Goal: Task Accomplishment & Management: Complete application form

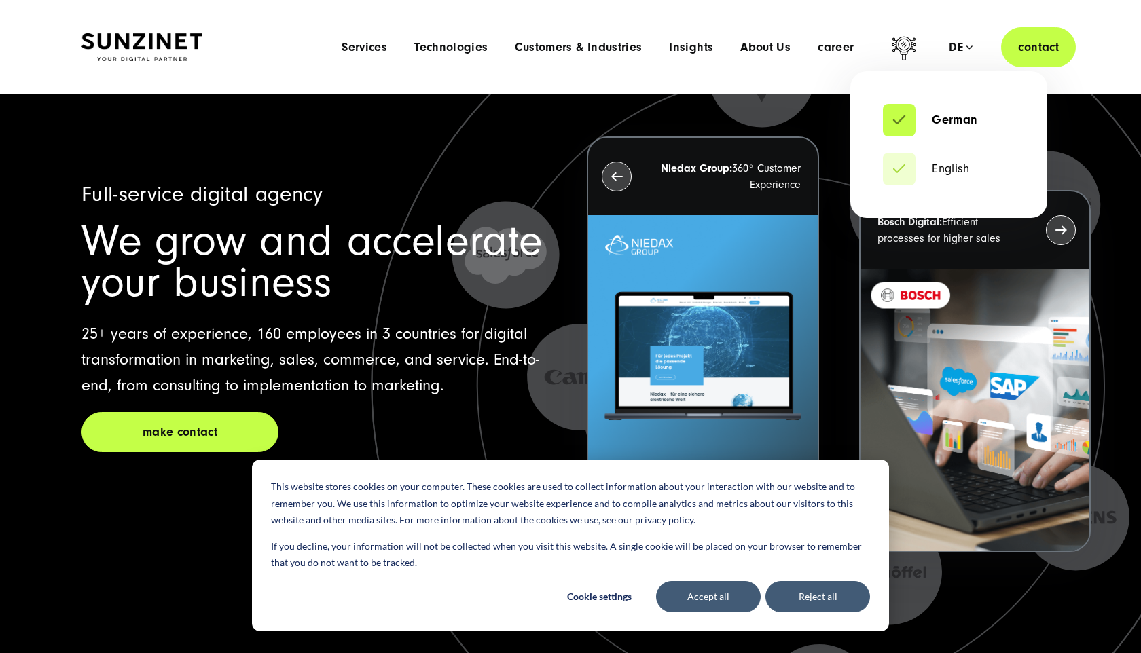
click at [963, 47] on div "de" at bounding box center [961, 48] width 24 height 14
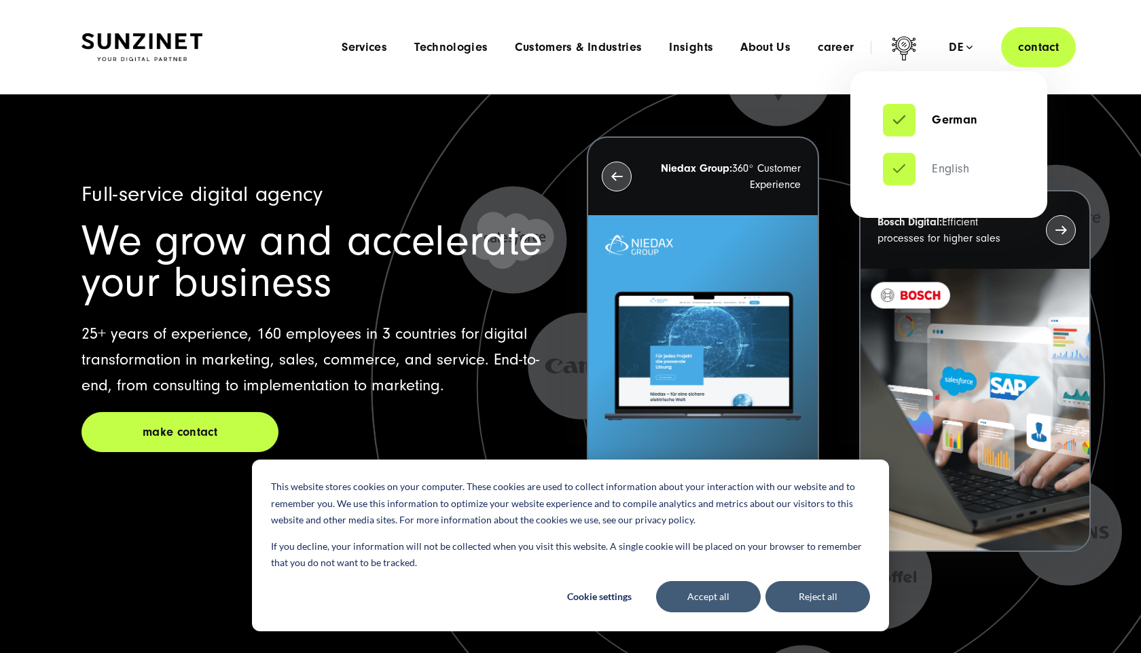
click at [943, 166] on font "English" at bounding box center [950, 169] width 37 height 14
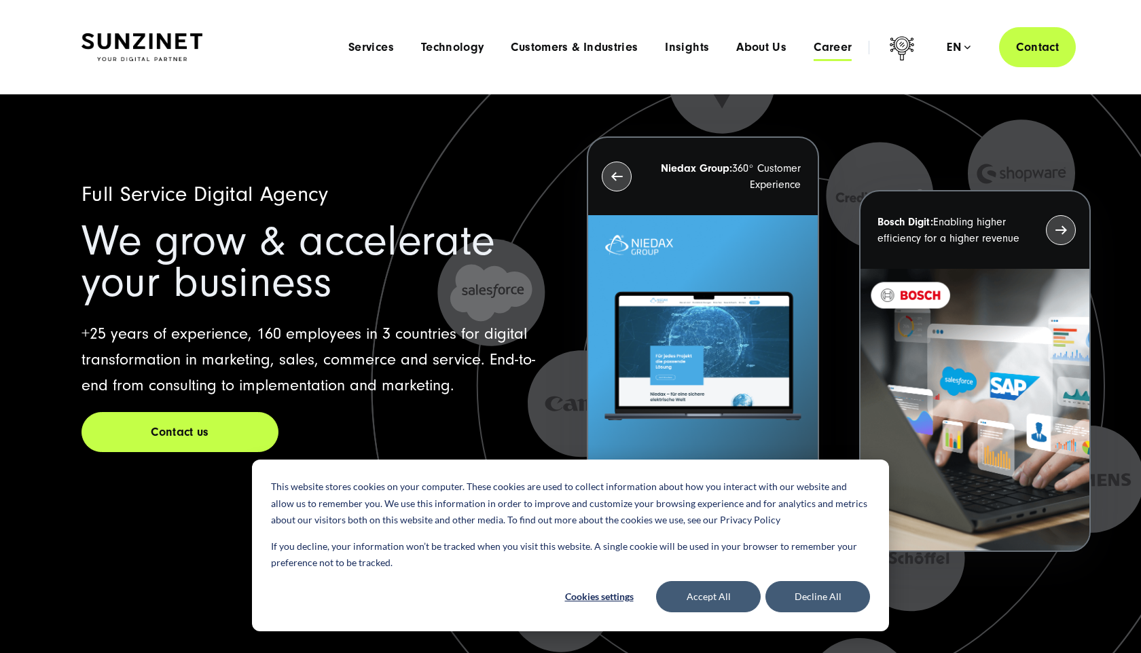
click at [828, 45] on span "Career" at bounding box center [833, 48] width 38 height 14
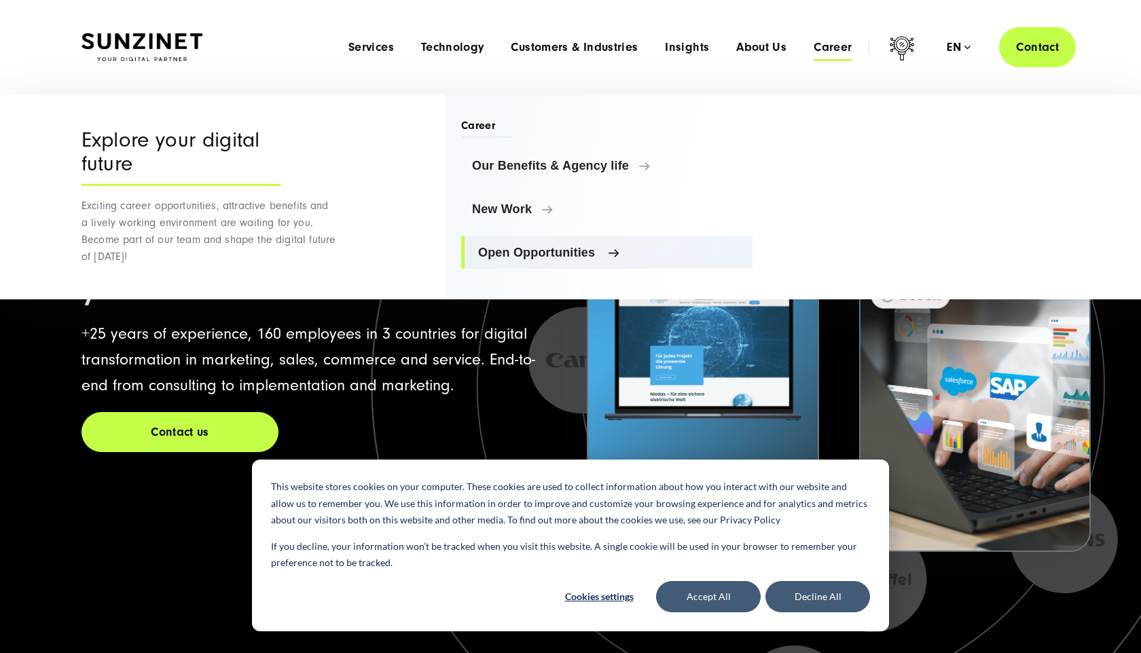
click at [497, 249] on span "Open Opportunities" at bounding box center [610, 253] width 264 height 14
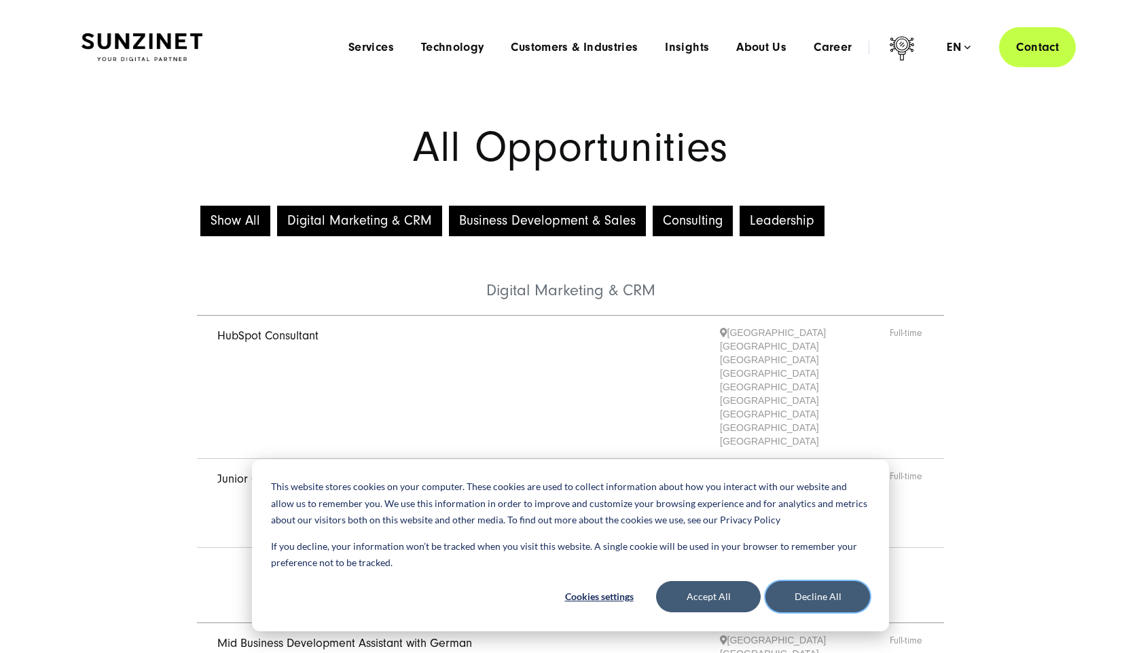
click at [824, 602] on button "Decline All" at bounding box center [818, 596] width 105 height 31
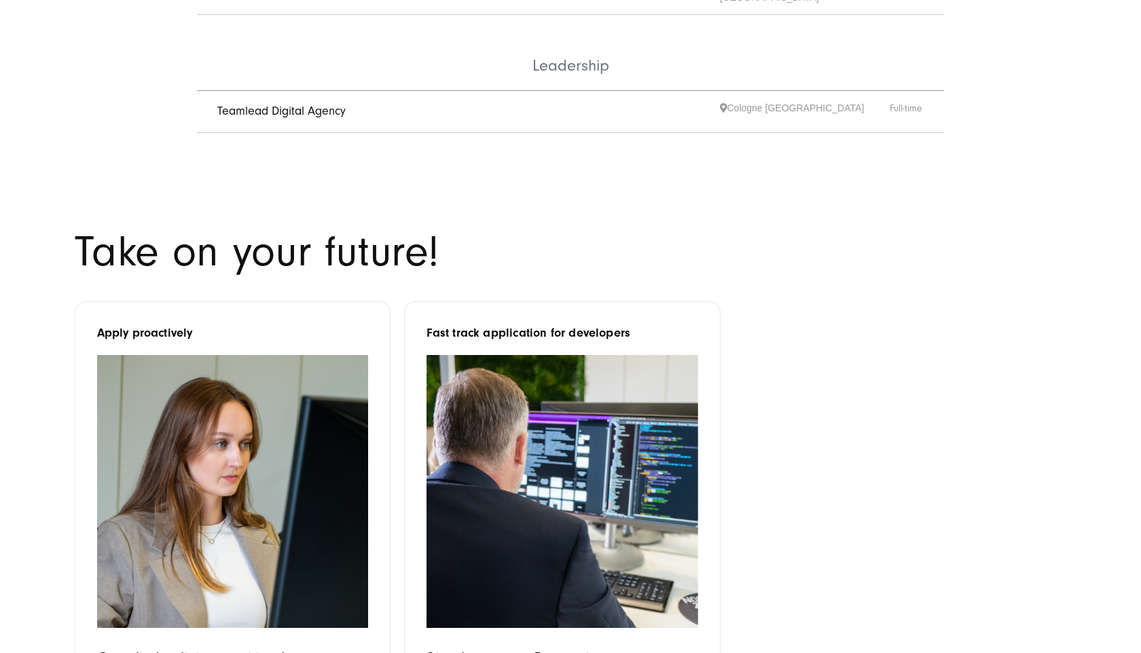
scroll to position [863, 0]
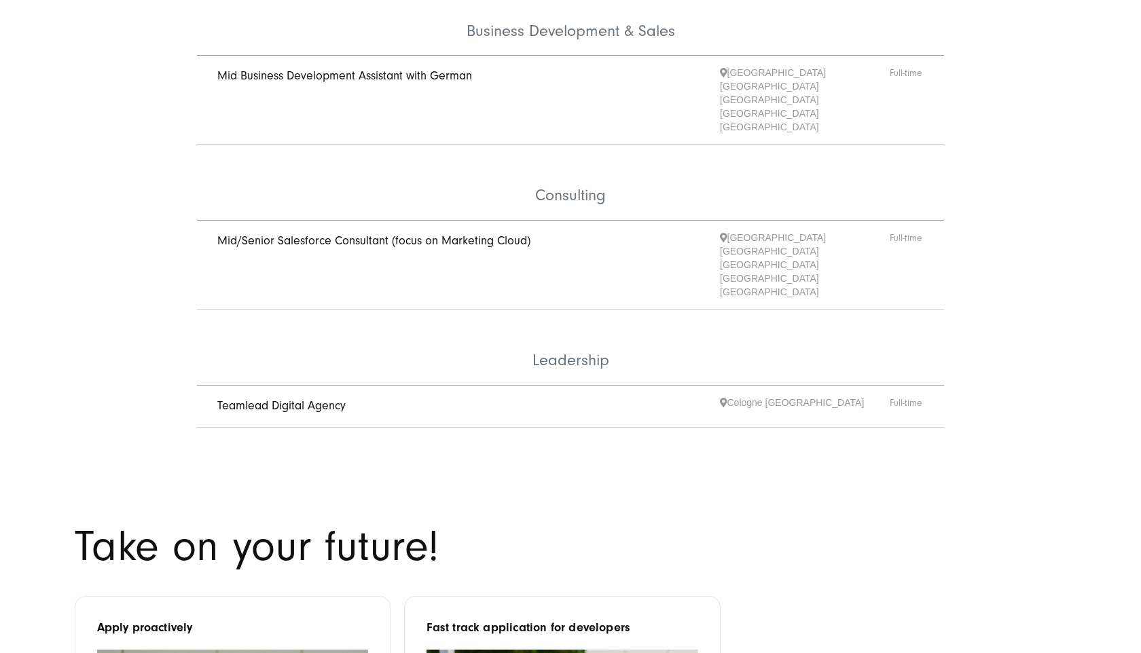
scroll to position [626, 0]
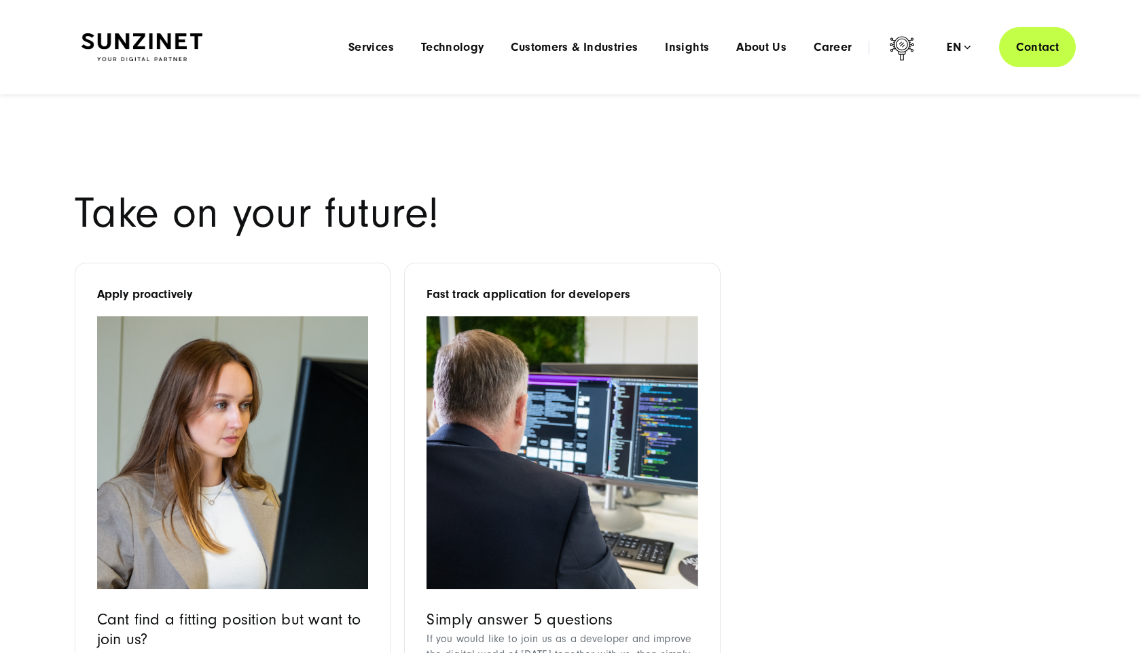
scroll to position [897, 0]
